Goal: Task Accomplishment & Management: Use online tool/utility

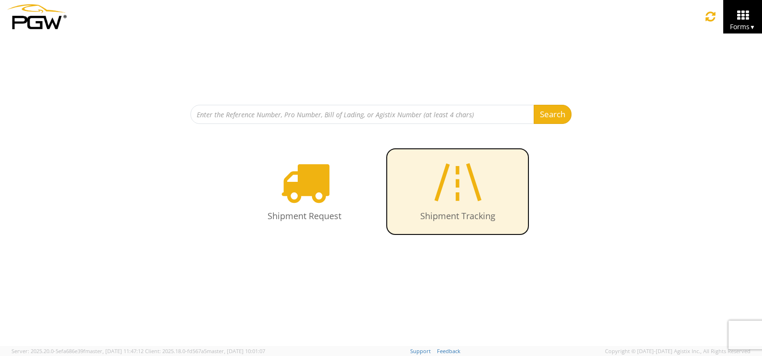
click at [458, 215] on h4 "Shipment Tracking" at bounding box center [457, 217] width 124 height 10
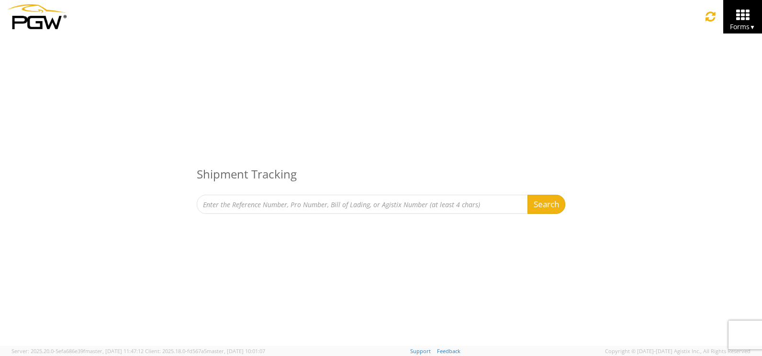
click at [728, 20] on icon at bounding box center [742, 15] width 45 height 13
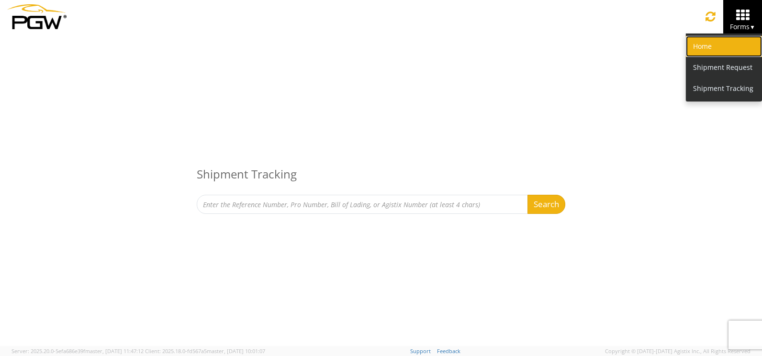
click at [695, 44] on link "Home" at bounding box center [724, 46] width 76 height 21
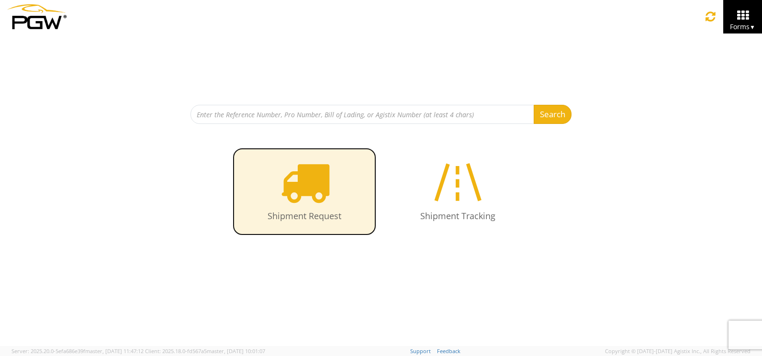
click at [286, 184] on icon at bounding box center [304, 182] width 49 height 49
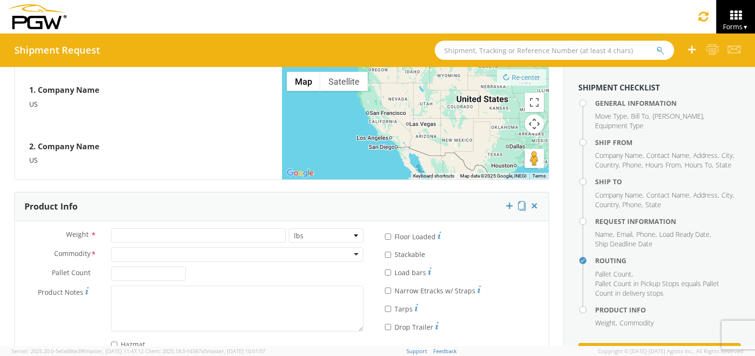
scroll to position [821, 0]
